Goal: Task Accomplishment & Management: Use online tool/utility

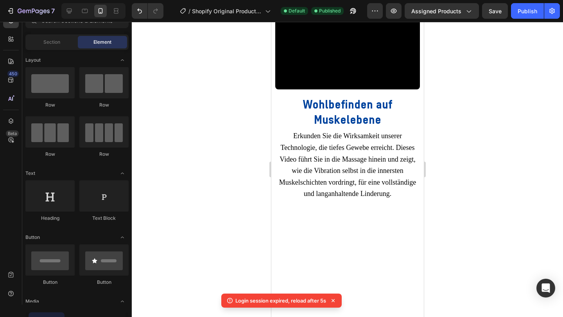
scroll to position [2005, 0]
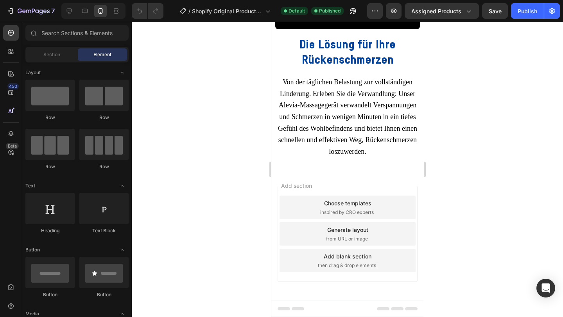
scroll to position [2732, 0]
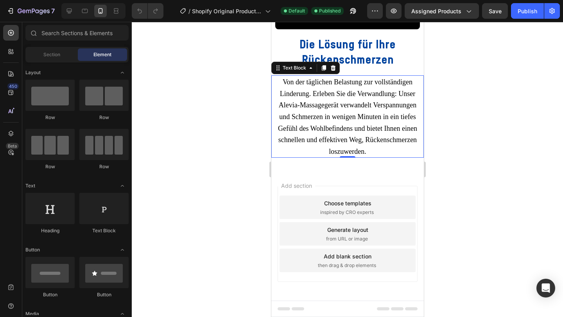
click at [373, 153] on p "Von der täglichen Belastung zur vollständigen Linderung. Erleben Sie die Verwan…" at bounding box center [347, 116] width 143 height 81
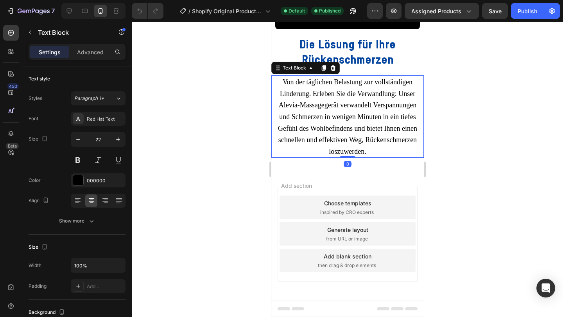
click at [370, 150] on p "Von der täglichen Belastung zur vollständigen Linderung. Erleben Sie die Verwan…" at bounding box center [347, 116] width 143 height 81
click at [469, 119] on div at bounding box center [347, 170] width 431 height 296
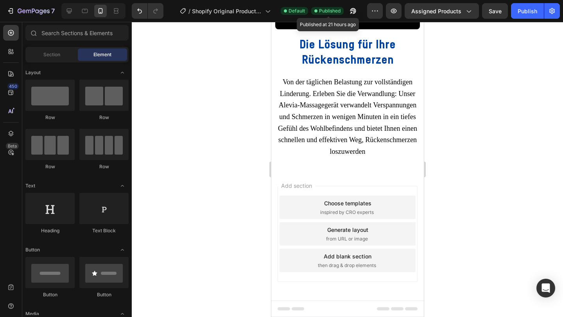
click at [335, 11] on span "Published" at bounding box center [329, 10] width 21 height 7
click at [525, 11] on div "Publish" at bounding box center [528, 11] width 20 height 8
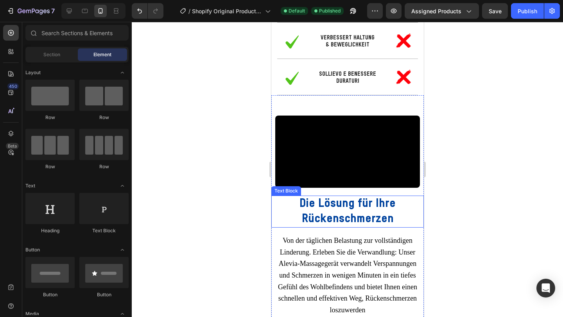
scroll to position [2502, 0]
